Goal: Find contact information: Find contact information

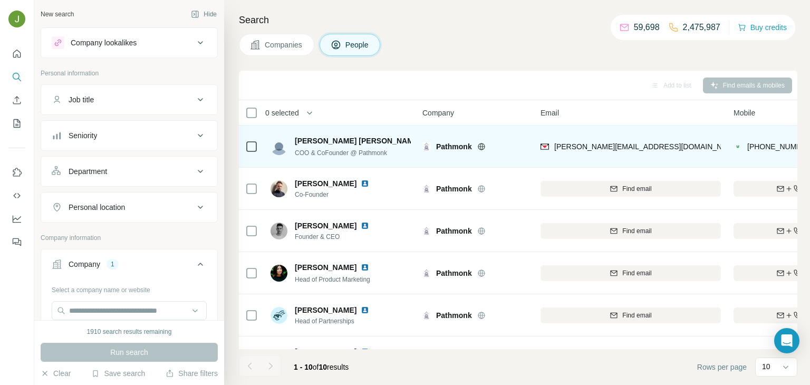
scroll to position [0, 57]
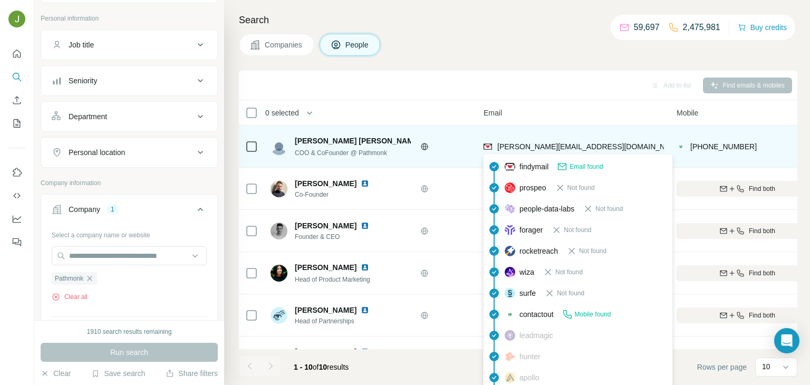
click at [535, 143] on span "[PERSON_NAME][EMAIL_ADDRESS][DOMAIN_NAME]" at bounding box center [590, 146] width 186 height 8
copy span "[PERSON_NAME][EMAIL_ADDRESS][DOMAIN_NAME]"
click at [309, 153] on span "COO & CoFounder @ Pathmonk" at bounding box center [341, 152] width 92 height 7
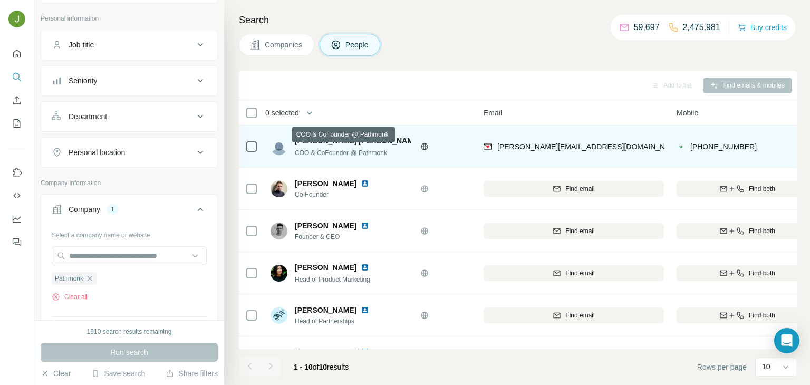
click at [309, 153] on span "COO & CoFounder @ Pathmonk" at bounding box center [341, 152] width 92 height 7
copy span "COO & CoFounder @ Pathmonk"
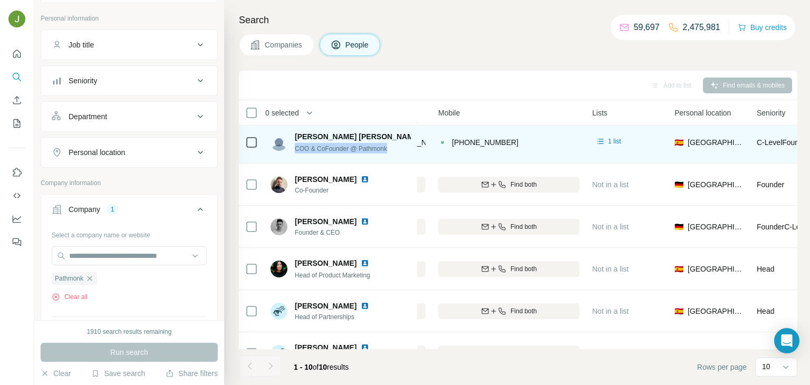
scroll to position [4, 293]
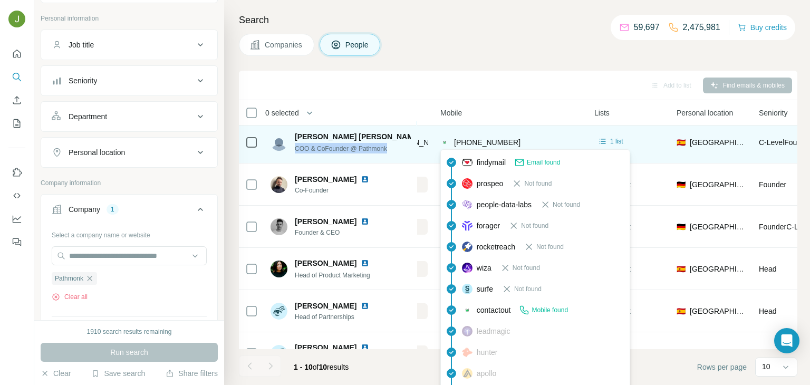
click at [481, 138] on span "[PHONE_NUMBER]" at bounding box center [487, 142] width 66 height 8
copy span "554579775152"
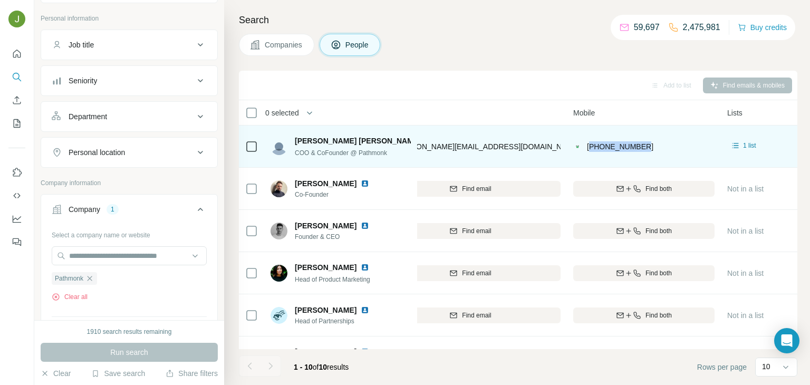
scroll to position [0, 154]
